Goal: Task Accomplishment & Management: Complete application form

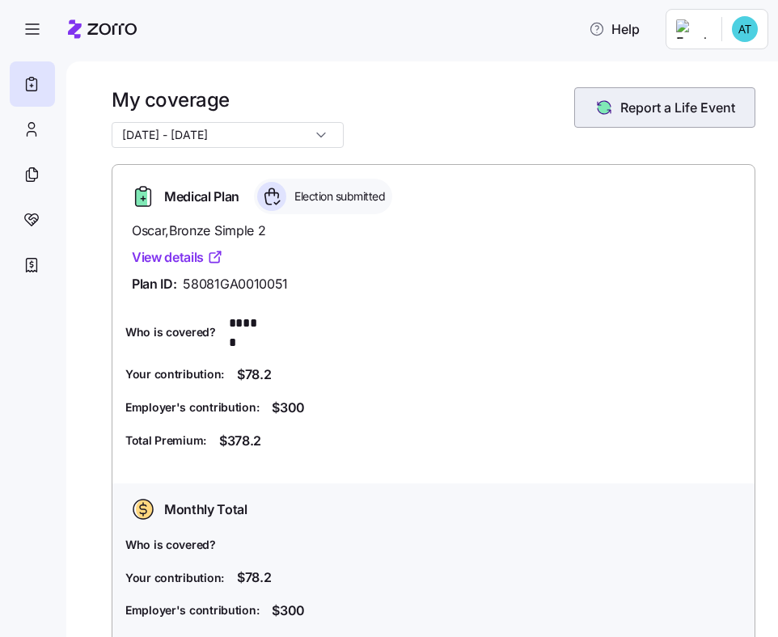
click at [649, 122] on button "Report a Life Event" at bounding box center [664, 107] width 181 height 40
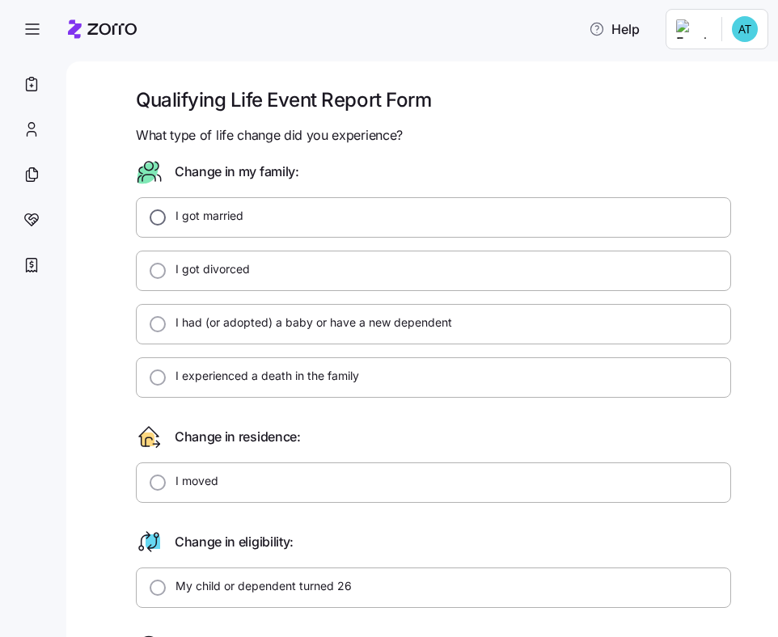
click at [152, 218] on input "I got married" at bounding box center [158, 217] width 16 height 16
radio input "true"
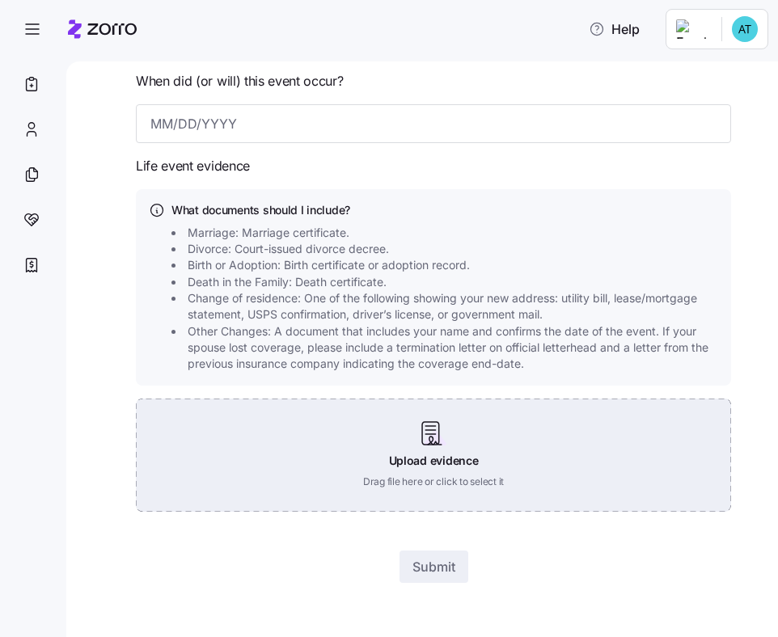
click at [451, 442] on div "Upload evidence Drag file here or click to select it" at bounding box center [433, 455] width 595 height 113
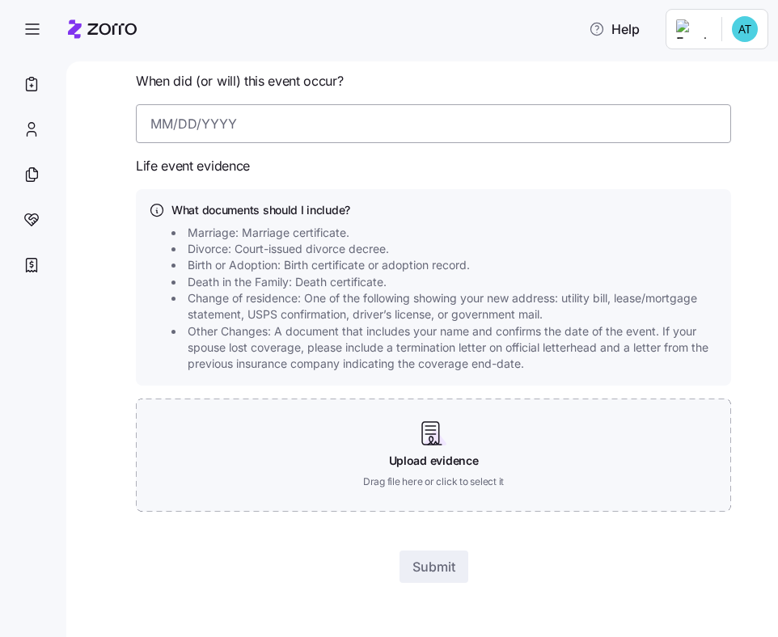
click at [253, 130] on input at bounding box center [433, 123] width 595 height 39
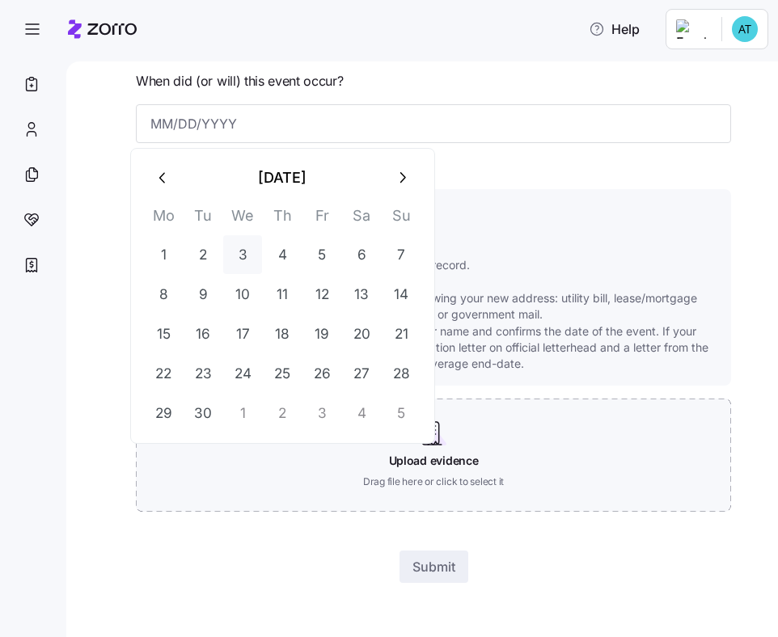
click at [245, 257] on button "3" at bounding box center [242, 254] width 39 height 39
type input "September 3, 2025"
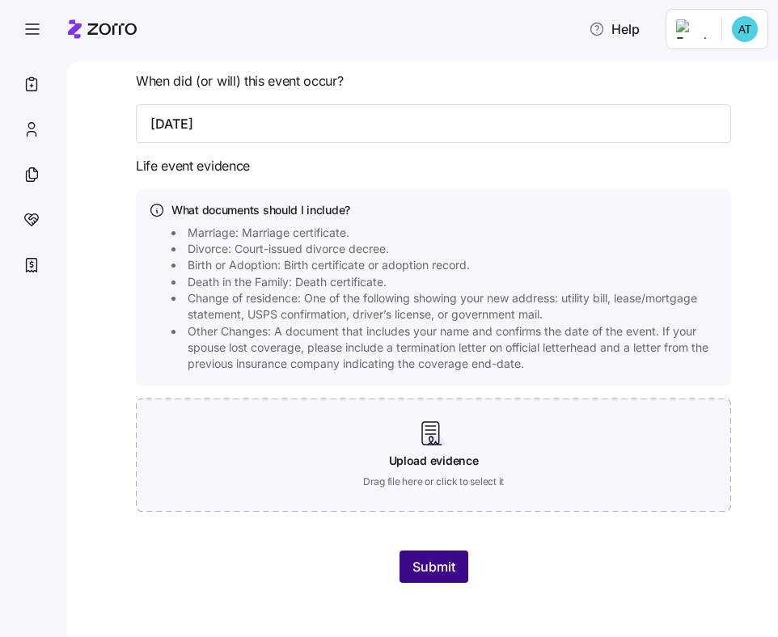
click at [455, 559] on button "Submit" at bounding box center [434, 567] width 69 height 32
